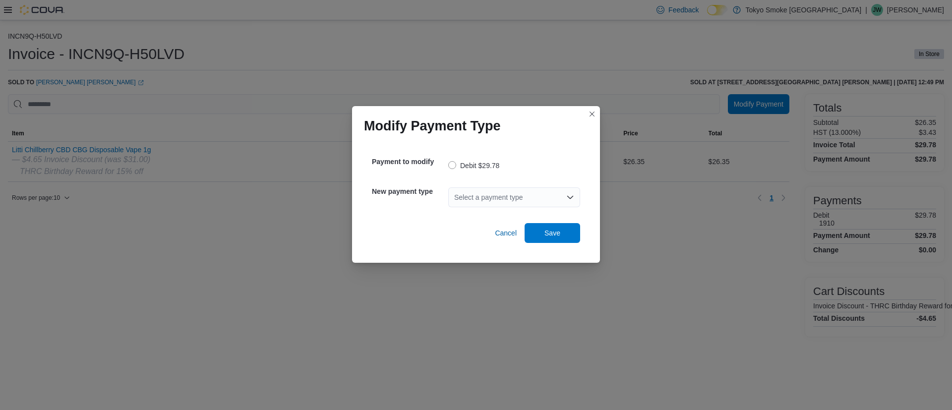
click at [474, 199] on div "Select a payment type" at bounding box center [514, 197] width 132 height 20
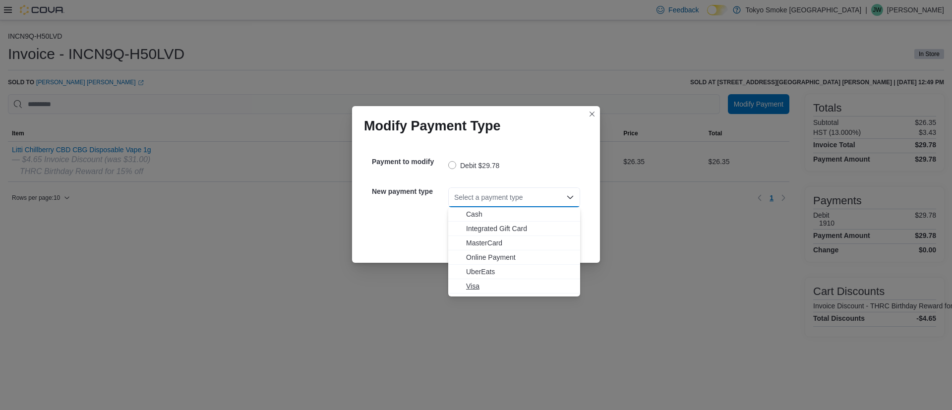
click at [470, 283] on span "Visa" at bounding box center [520, 286] width 108 height 10
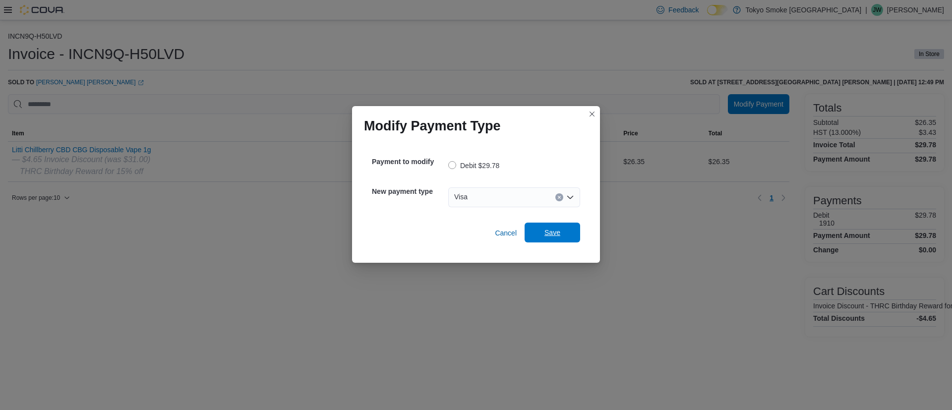
click at [560, 236] on span "Save" at bounding box center [553, 233] width 16 height 10
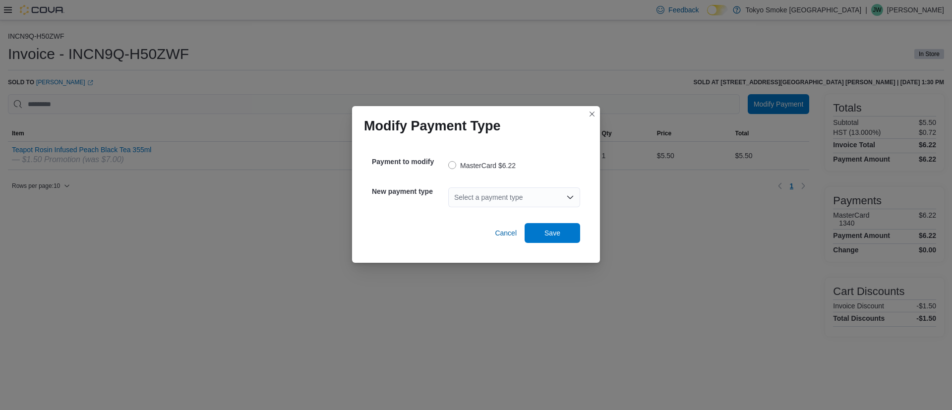
click at [480, 202] on div "Select a payment type" at bounding box center [514, 197] width 132 height 20
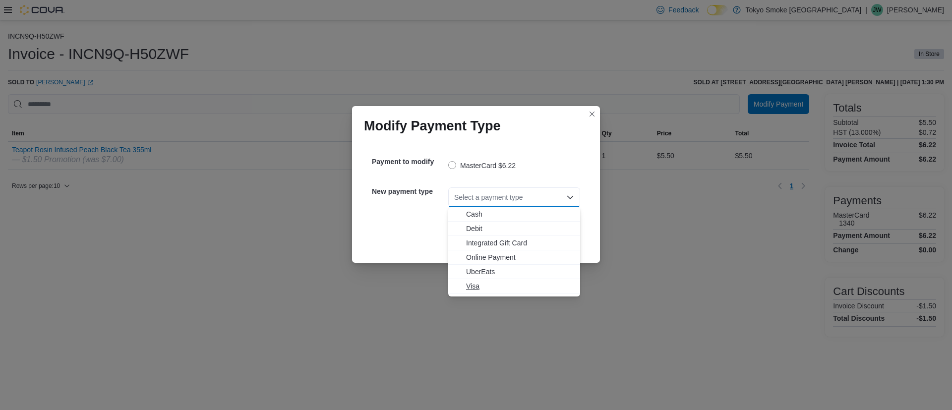
click at [472, 283] on span "Visa" at bounding box center [520, 286] width 108 height 10
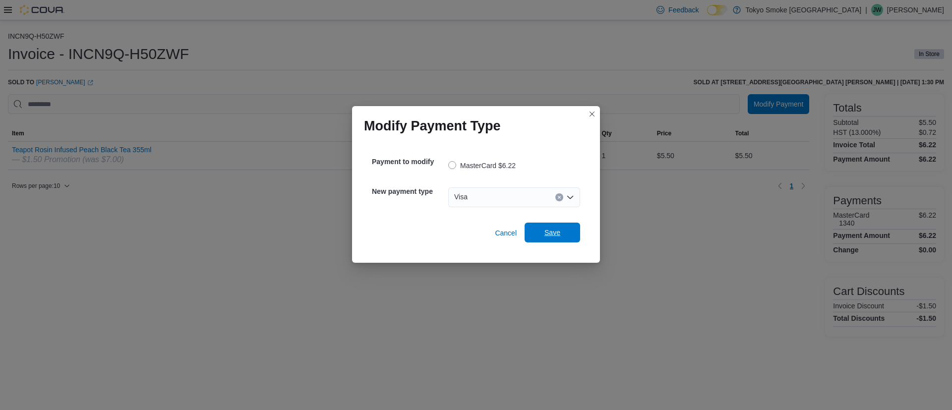
click at [556, 235] on span "Save" at bounding box center [553, 233] width 16 height 10
